Goal: Information Seeking & Learning: Learn about a topic

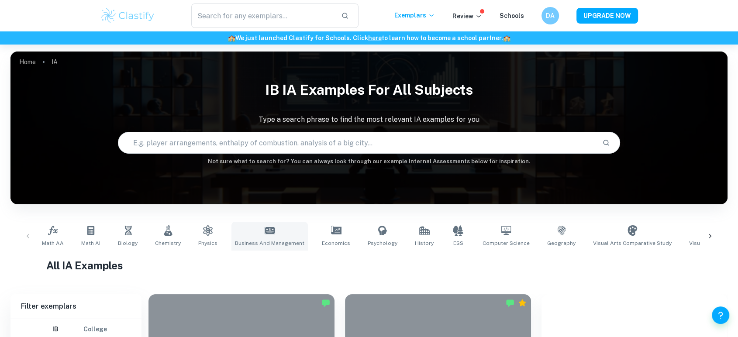
click at [275, 244] on span "Business and Management" at bounding box center [269, 243] width 69 height 8
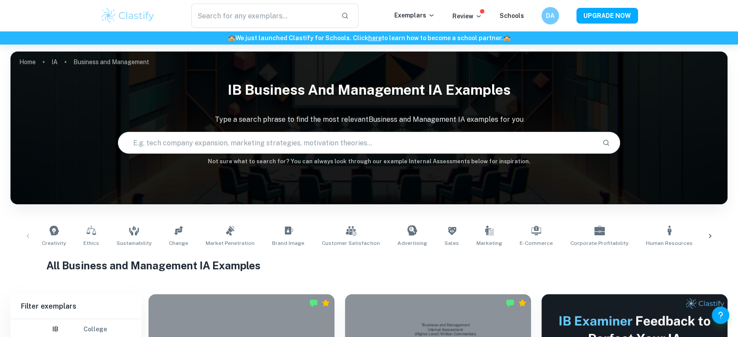
scroll to position [83, 0]
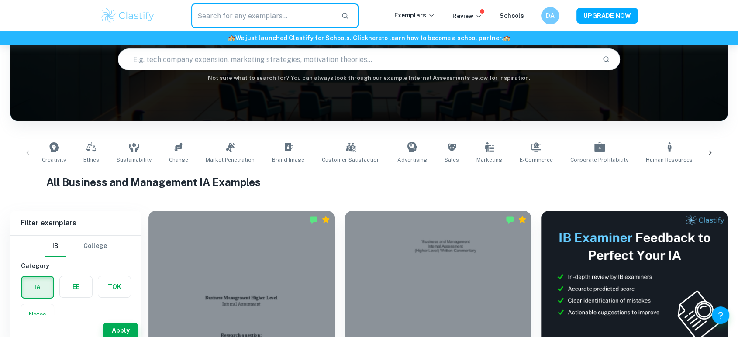
click at [261, 10] on input "text" at bounding box center [262, 15] width 143 height 24
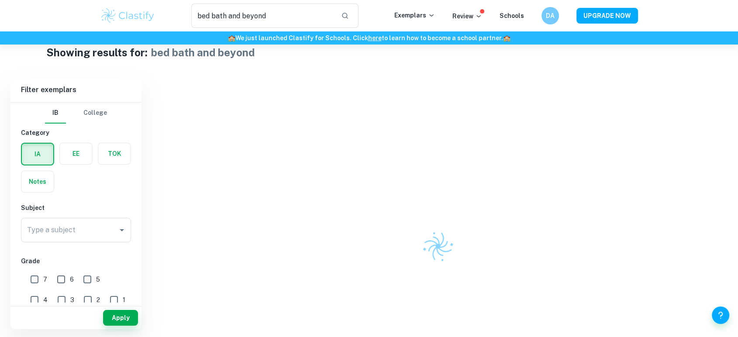
scroll to position [17, 0]
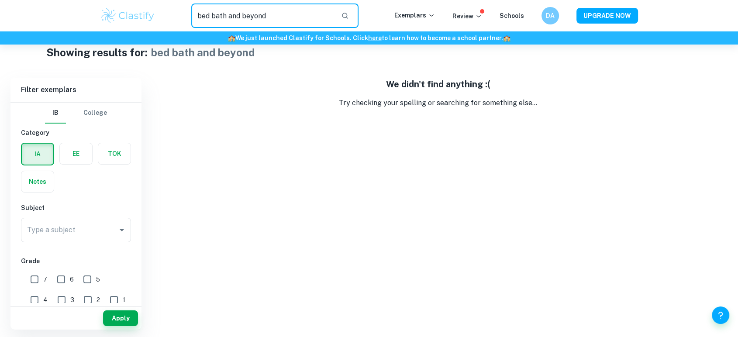
drag, startPoint x: 293, startPoint y: 24, endPoint x: 130, endPoint y: 23, distance: 163.7
click at [130, 23] on div "bed bath and beyond ​ Exemplars Review Schools DA UPGRADE NOW" at bounding box center [368, 15] width 559 height 24
type input "bankrup"
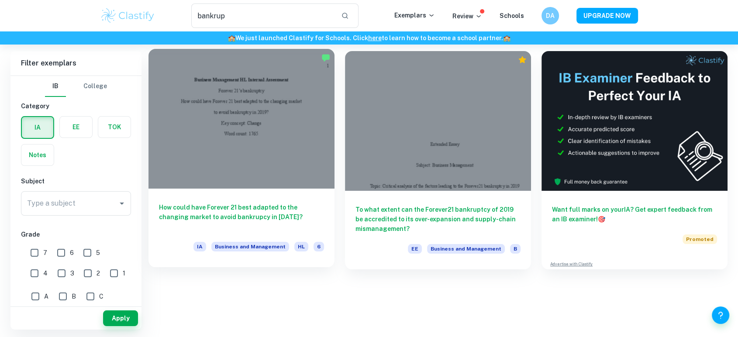
scroll to position [45, 0]
click at [255, 209] on h6 "How could have Forever 21 best adapted to the changing market to avoid bankrupc…" at bounding box center [241, 216] width 165 height 29
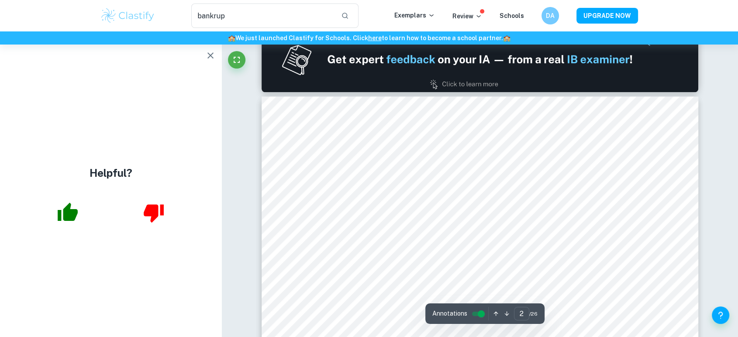
scroll to position [539, 0]
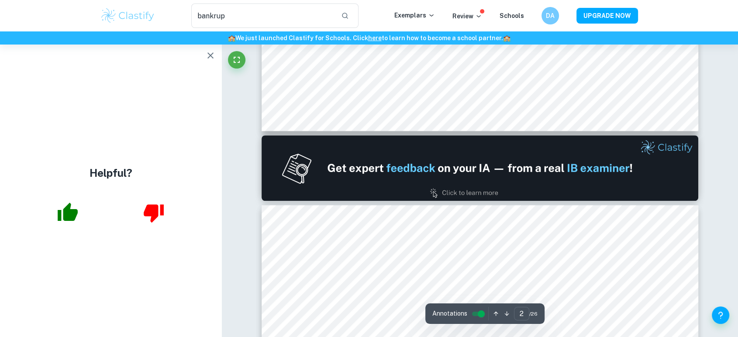
type input "1"
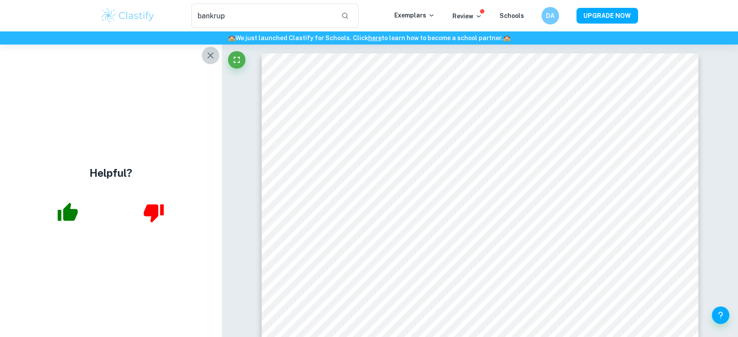
click at [206, 54] on icon "button" at bounding box center [210, 55] width 10 height 10
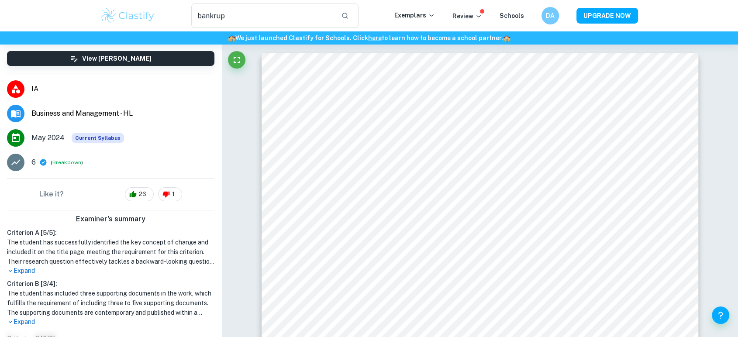
scroll to position [66, 0]
